Goal: Task Accomplishment & Management: Use online tool/utility

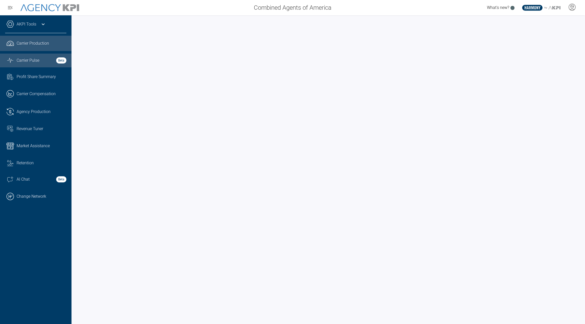
click at [39, 65] on link "Graph Stats Streamline Icon: https://streamlinehq.com Carrier Pulse Beta" at bounding box center [36, 61] width 72 height 14
click at [41, 28] on div "AKPI Tools" at bounding box center [35, 26] width 61 height 13
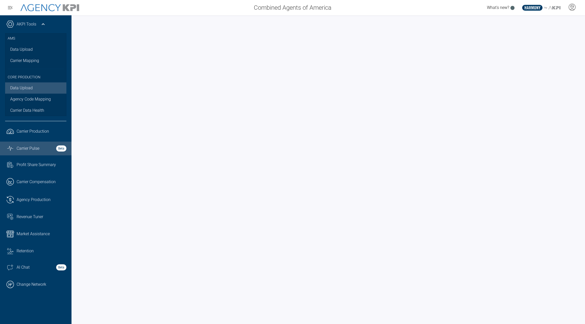
click at [22, 87] on link "Data Upload" at bounding box center [35, 87] width 61 height 11
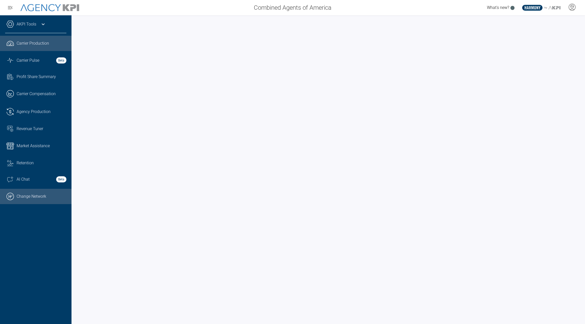
click at [19, 204] on link ".cls-1{fill:none;stroke:#000;stroke-linecap:round;stroke-linejoin:round;stroke-…" at bounding box center [36, 196] width 72 height 15
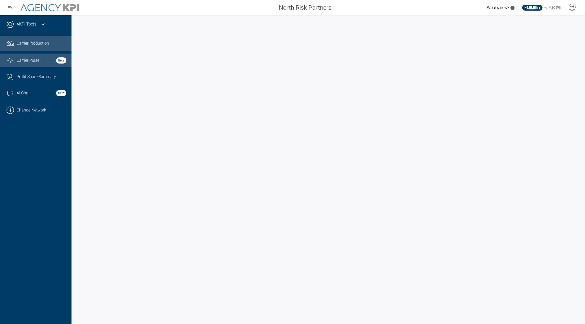
click at [42, 63] on div "Carrier Pulse Beta" at bounding box center [42, 60] width 50 height 6
click at [39, 28] on div "AKPI Tools" at bounding box center [35, 26] width 61 height 13
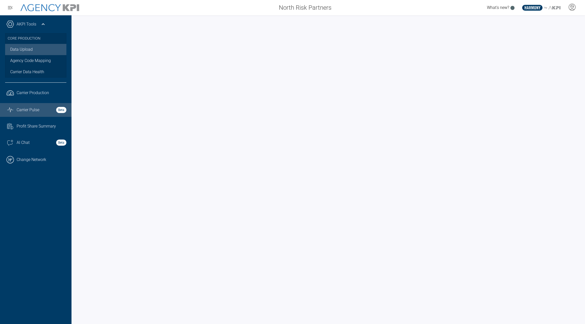
click at [27, 52] on link "Data Upload" at bounding box center [35, 49] width 61 height 11
